Goal: Task Accomplishment & Management: Use online tool/utility

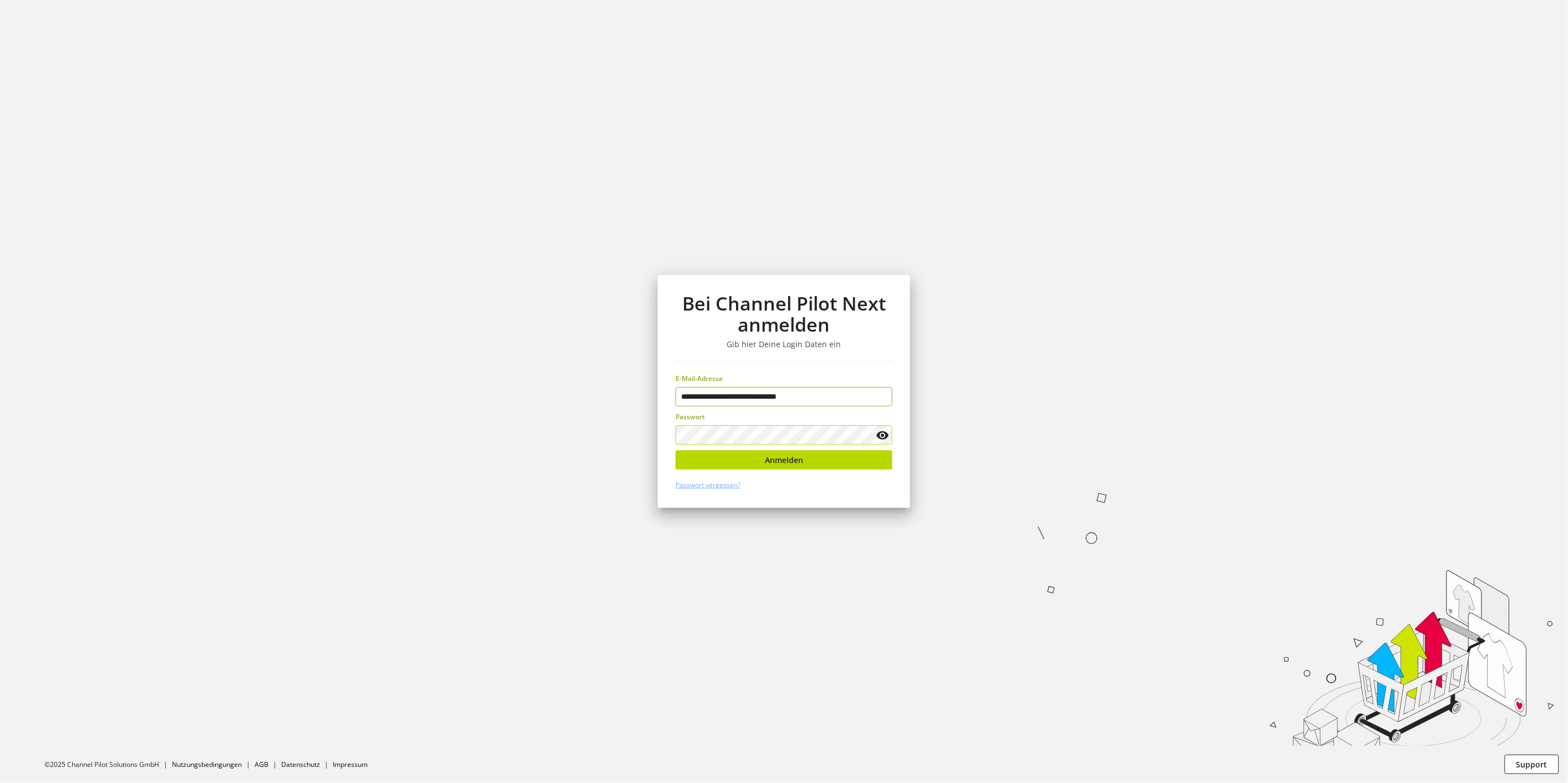
type input "**********"
click at [739, 462] on button "Anmelden" at bounding box center [784, 460] width 217 height 20
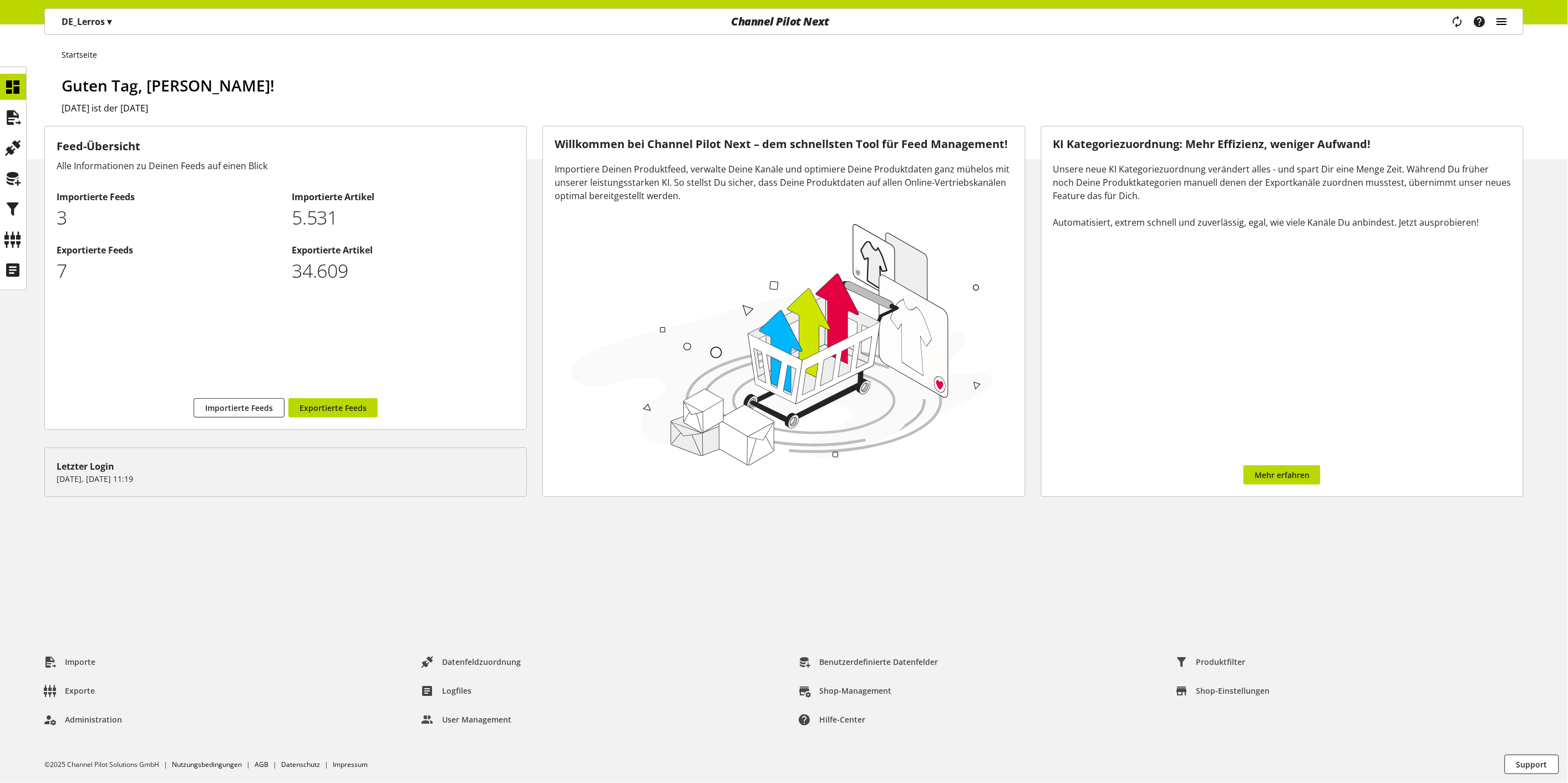
click at [1496, 19] on icon "main navigation" at bounding box center [1502, 21] width 13 height 20
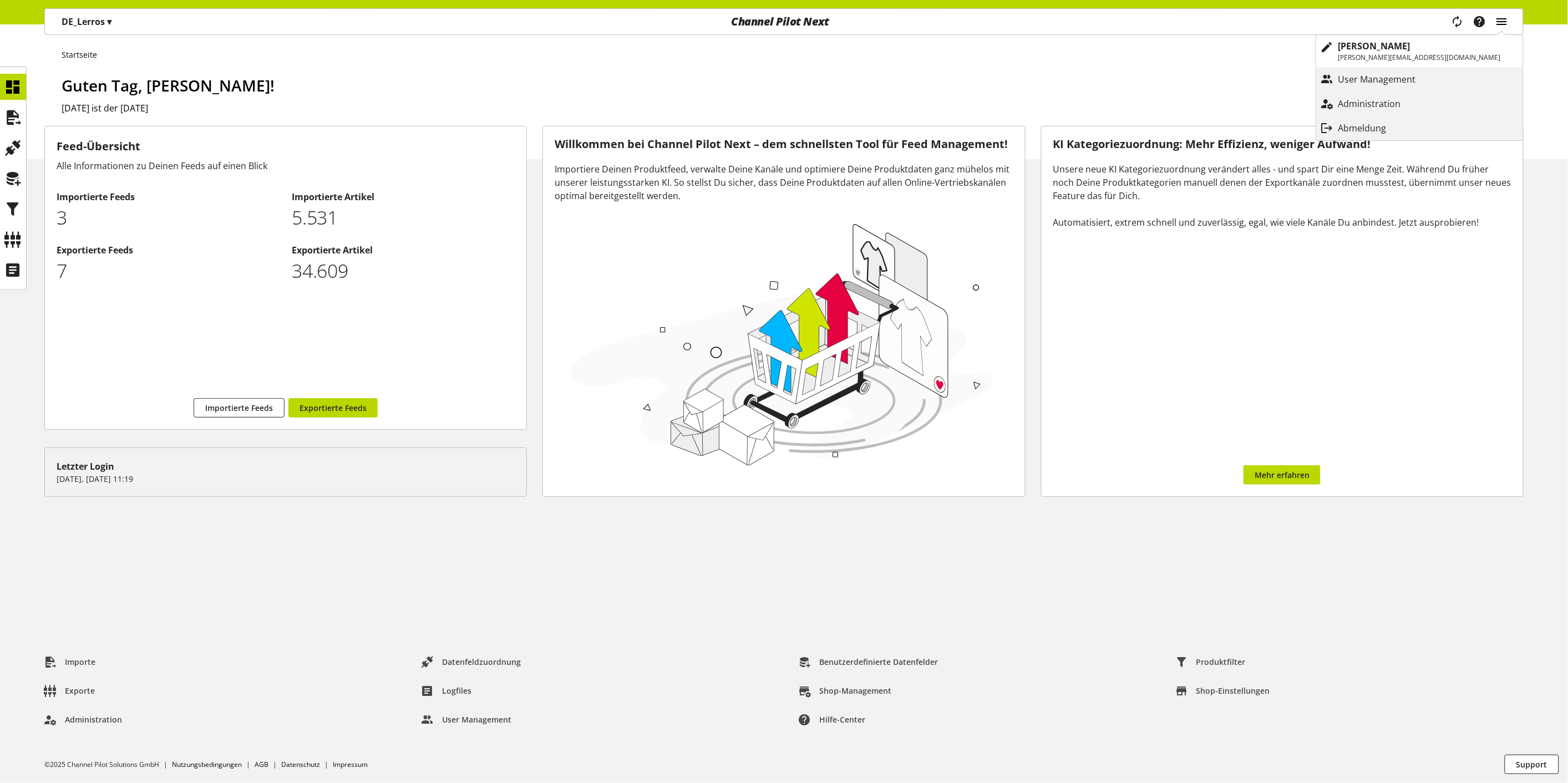
click at [1496, 19] on icon "main navigation" at bounding box center [1502, 21] width 13 height 20
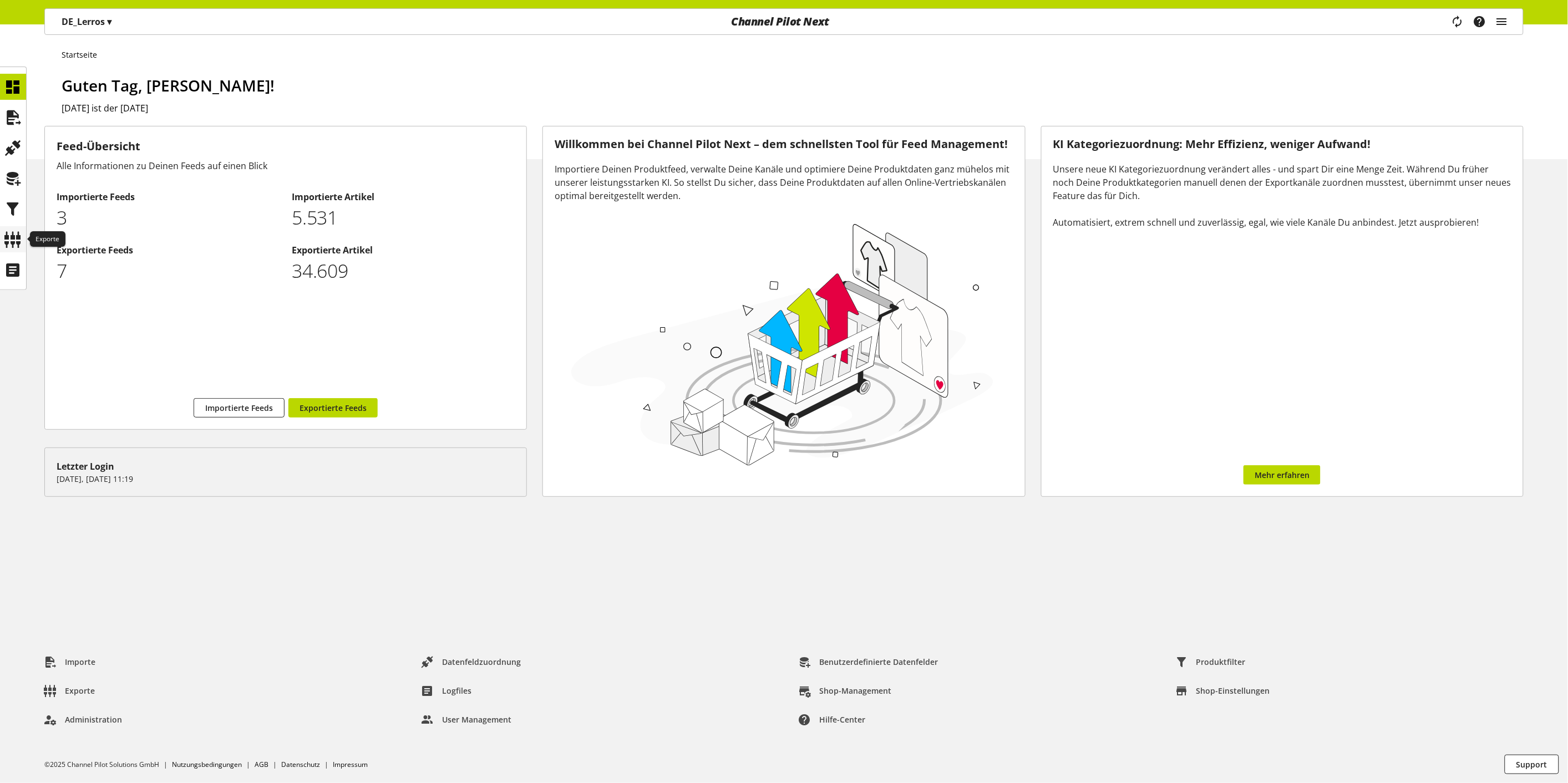
click at [22, 243] on div at bounding box center [13, 239] width 26 height 26
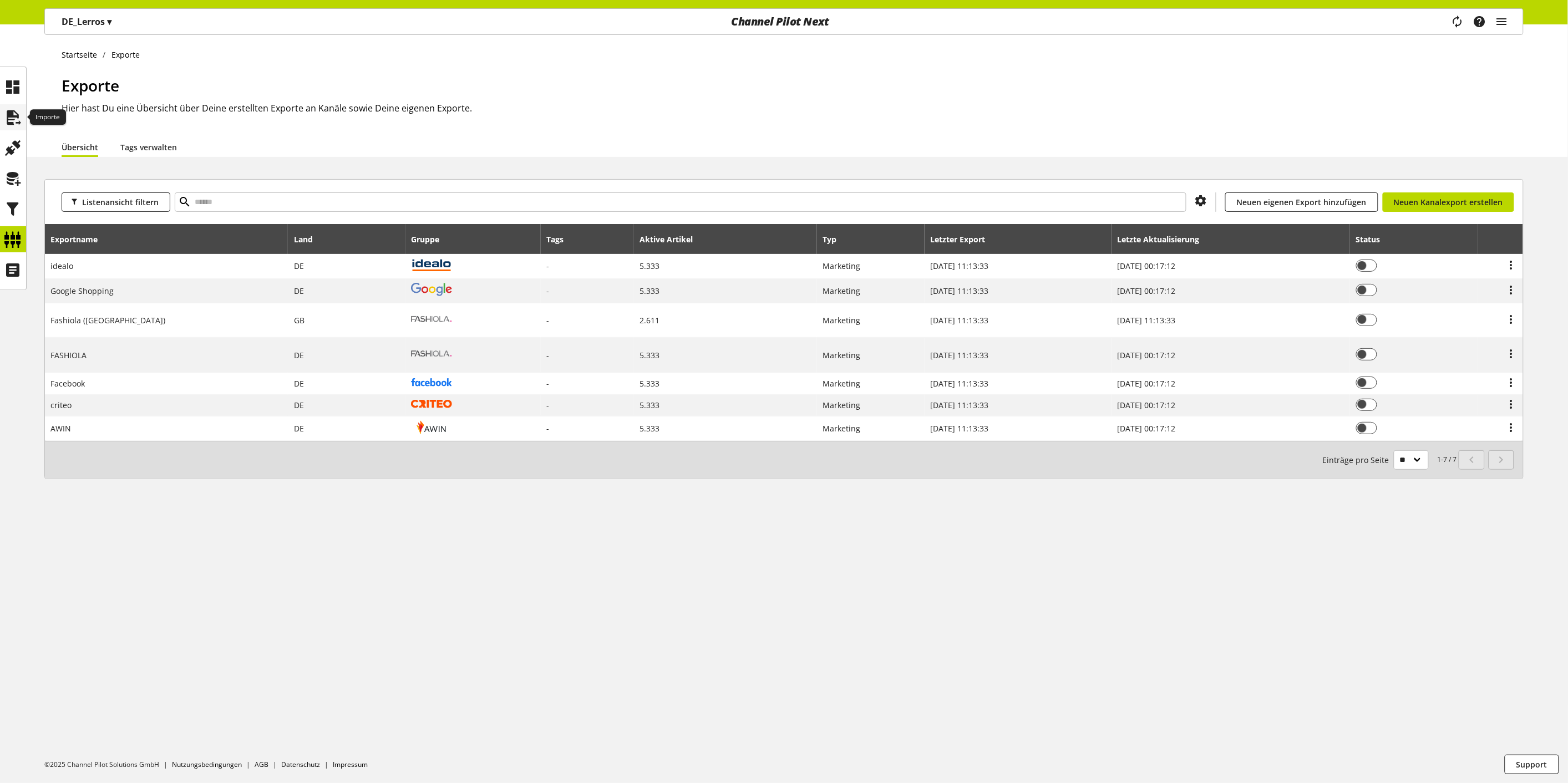
click at [16, 115] on icon at bounding box center [13, 117] width 18 height 22
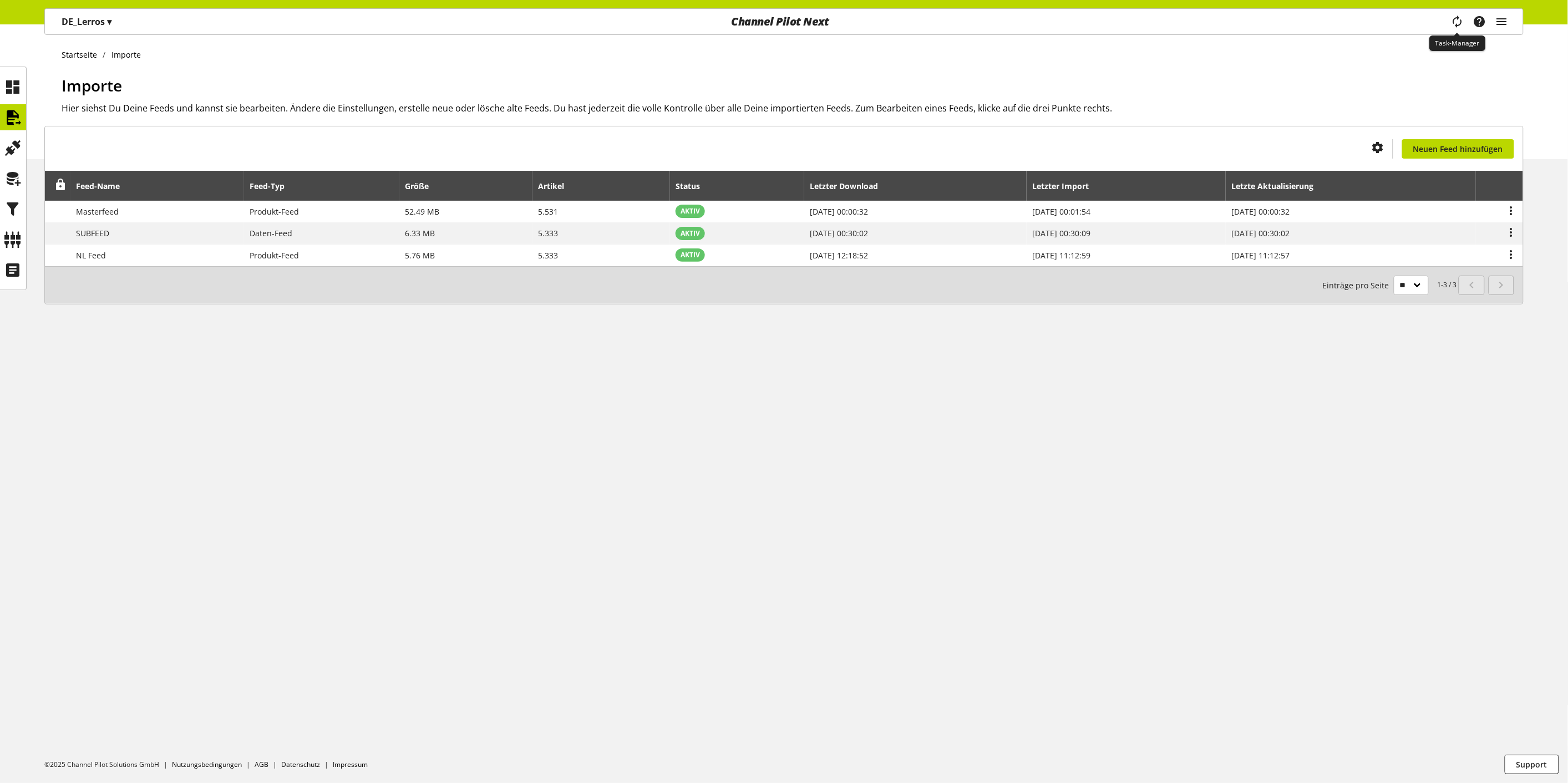
click at [1456, 25] on icon "main navigation" at bounding box center [1458, 21] width 13 height 20
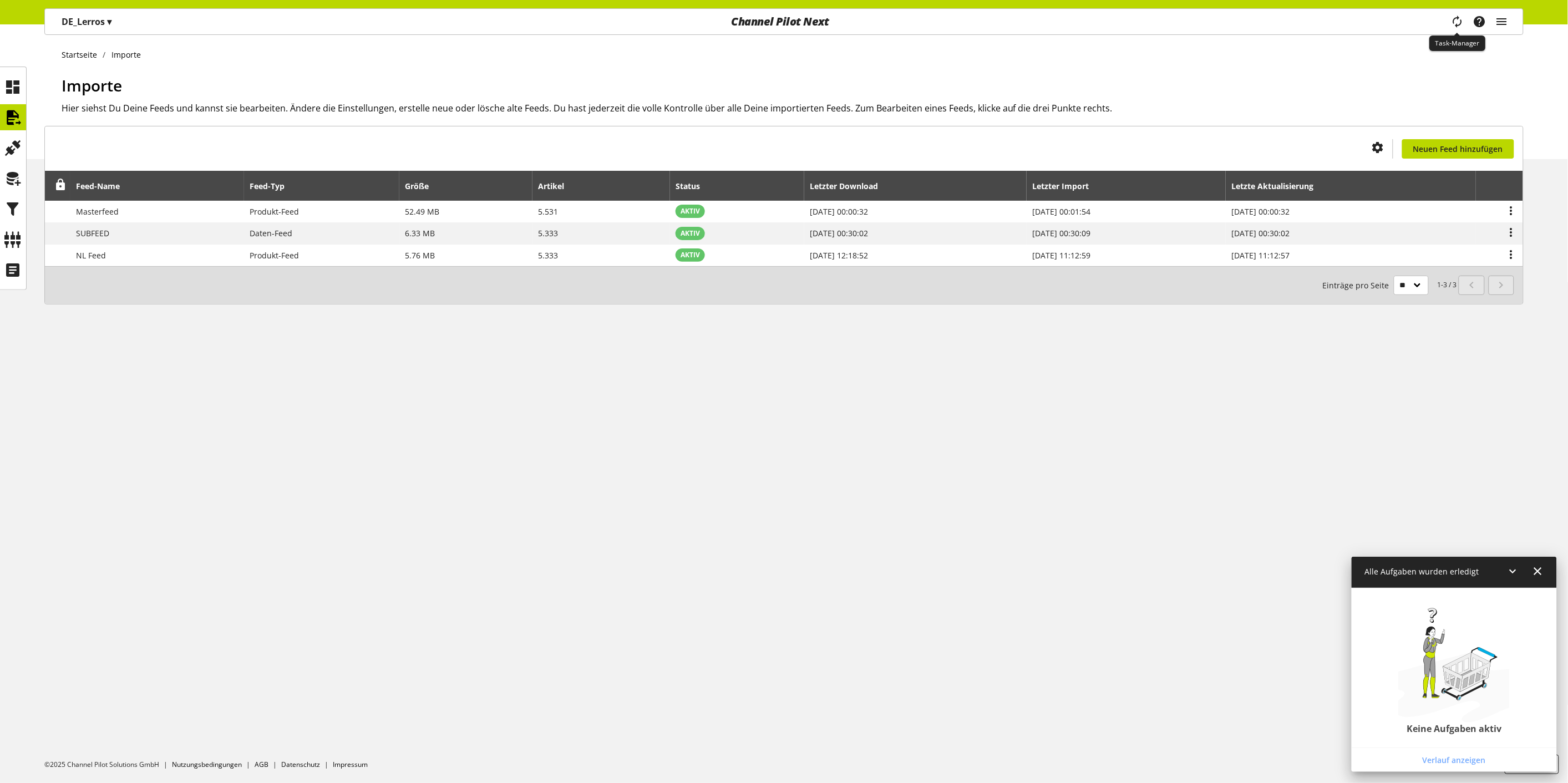
click at [1456, 25] on icon "main navigation" at bounding box center [1458, 21] width 13 height 20
